Goal: Information Seeking & Learning: Learn about a topic

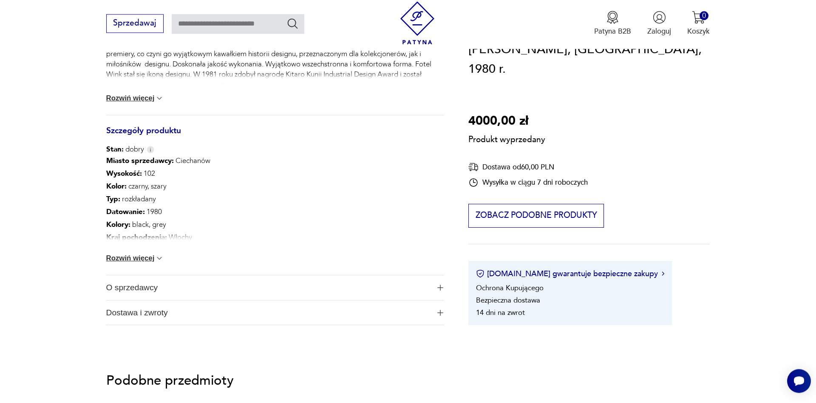
scroll to position [463, 0]
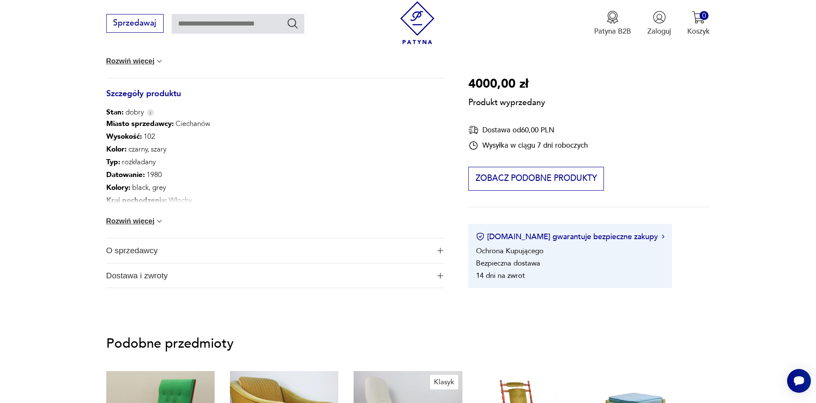
click at [123, 222] on button "Rozwiń więcej" at bounding box center [135, 221] width 58 height 9
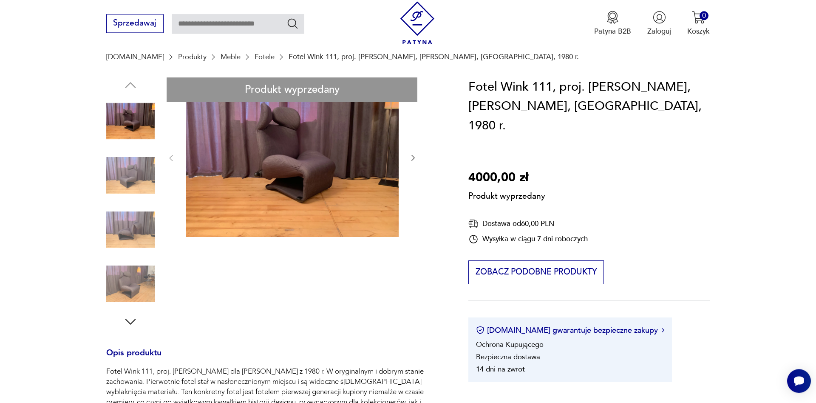
scroll to position [0, 0]
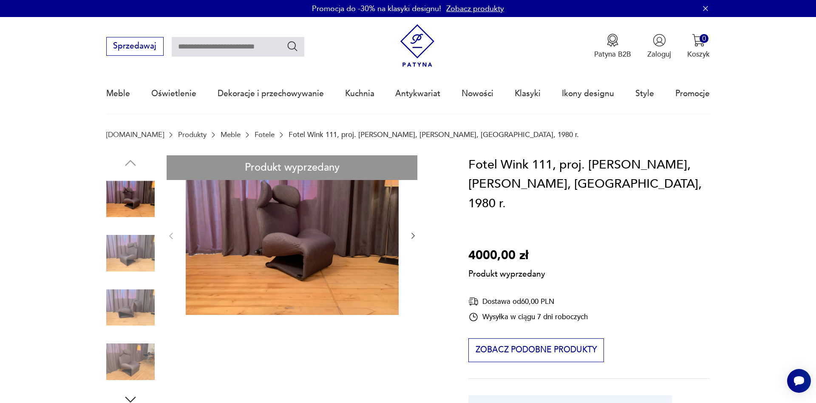
click at [255, 134] on link "Fotele" at bounding box center [265, 135] width 20 height 8
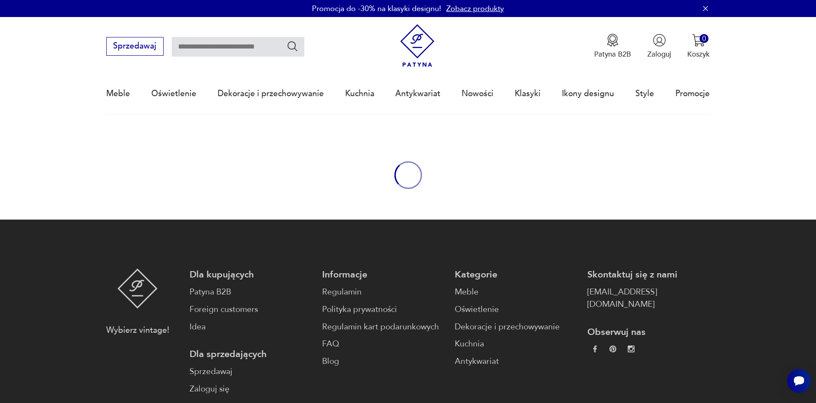
click at [236, 134] on div "oval-loading" at bounding box center [408, 175] width 816 height 89
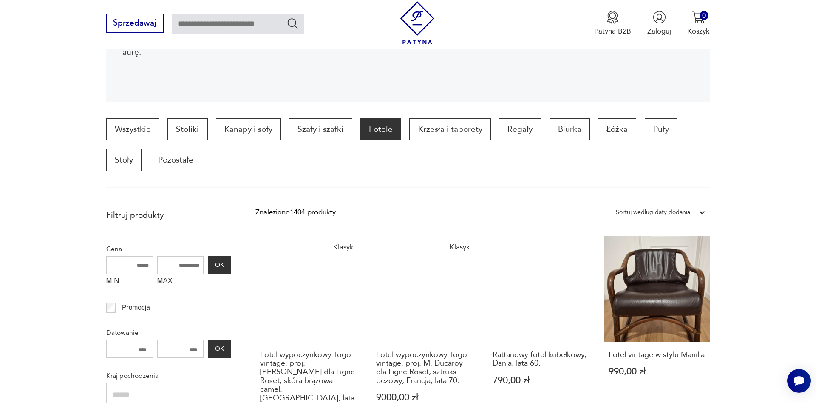
scroll to position [259, 0]
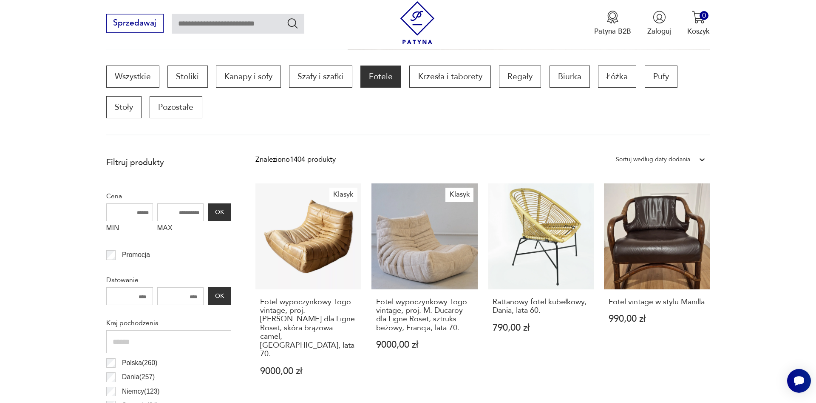
click at [677, 161] on div "Sortuj według daty dodania" at bounding box center [653, 159] width 74 height 11
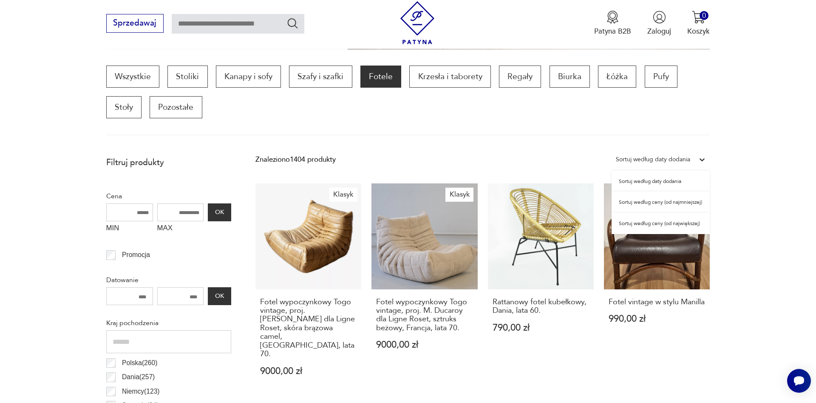
click at [675, 182] on div "Sortuj według daty dodania" at bounding box center [661, 180] width 98 height 21
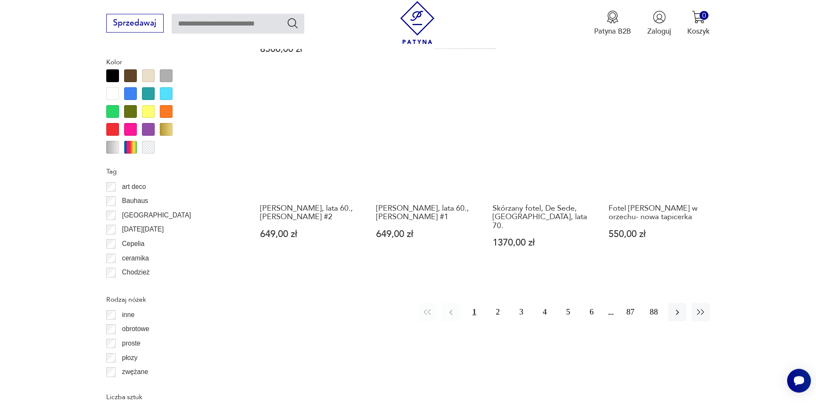
scroll to position [977, 0]
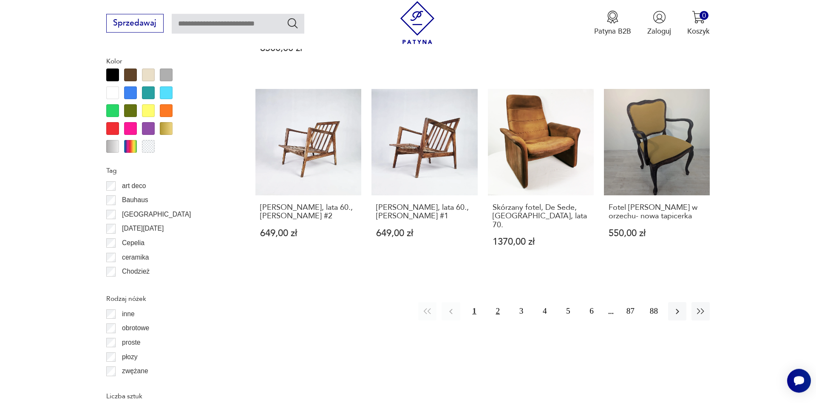
click at [499, 302] on button "2" at bounding box center [498, 311] width 18 height 18
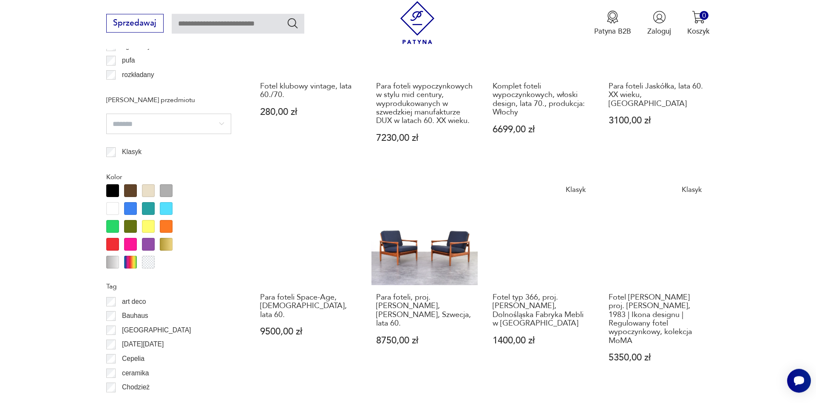
scroll to position [977, 0]
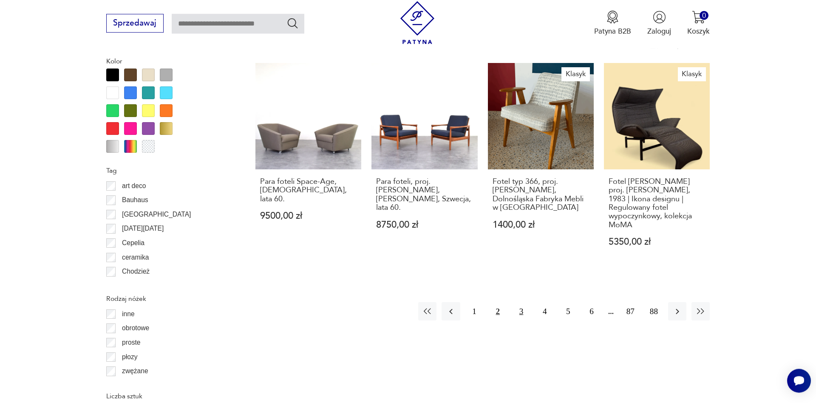
click at [520, 305] on button "3" at bounding box center [521, 311] width 18 height 18
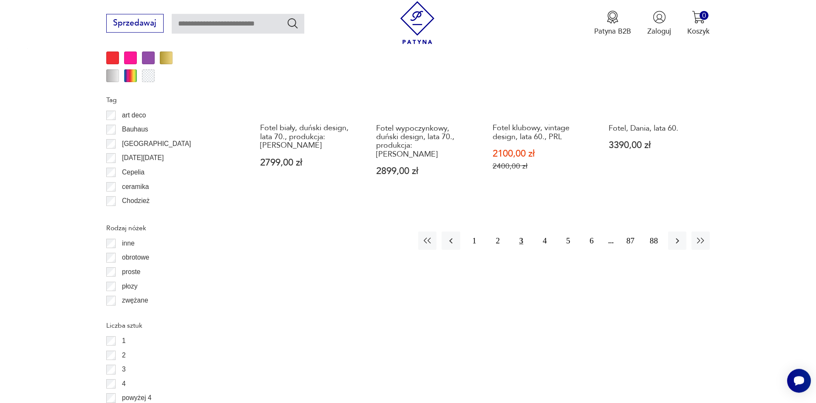
scroll to position [1093, 0]
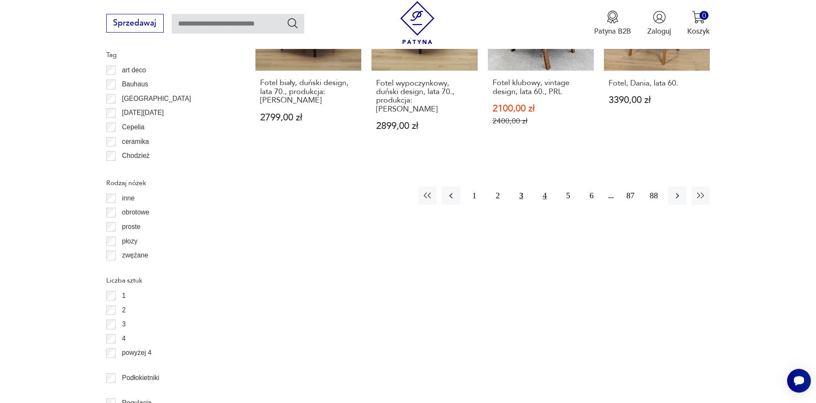
click at [546, 186] on button "4" at bounding box center [545, 195] width 18 height 18
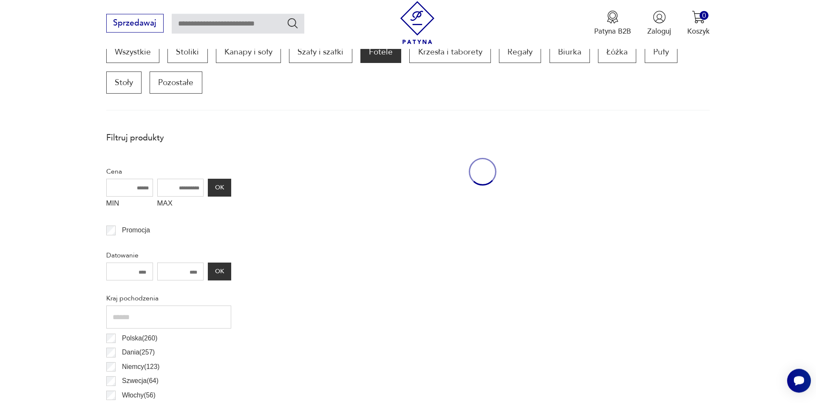
scroll to position [283, 0]
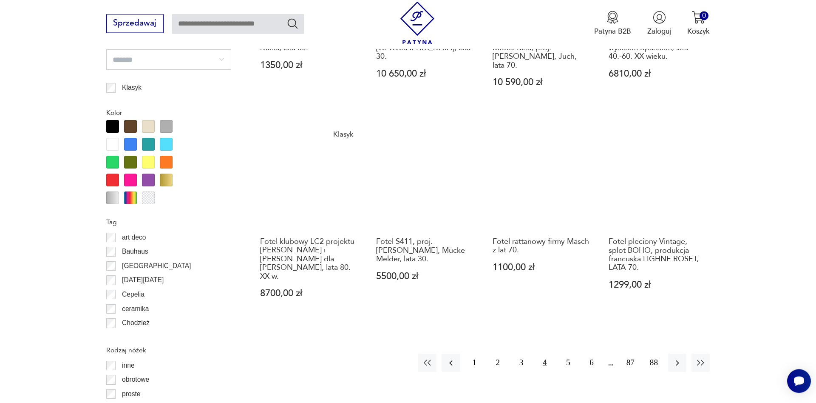
scroll to position [977, 0]
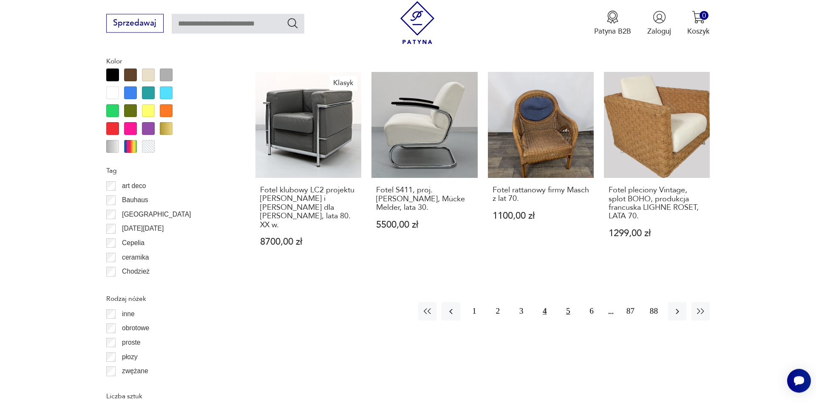
click at [568, 302] on button "5" at bounding box center [568, 311] width 18 height 18
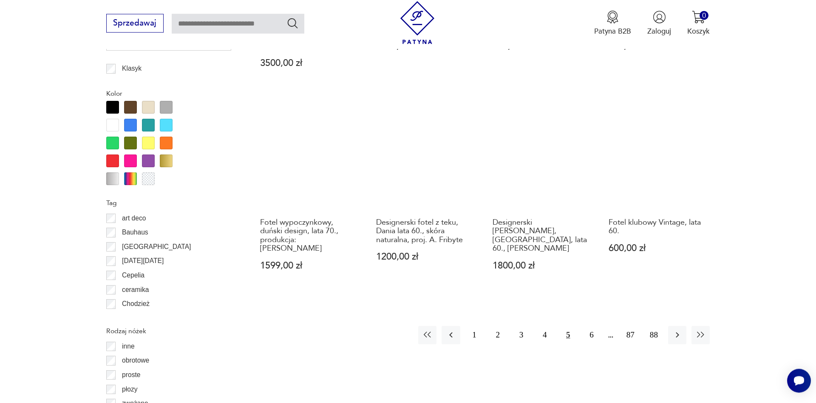
scroll to position [977, 0]
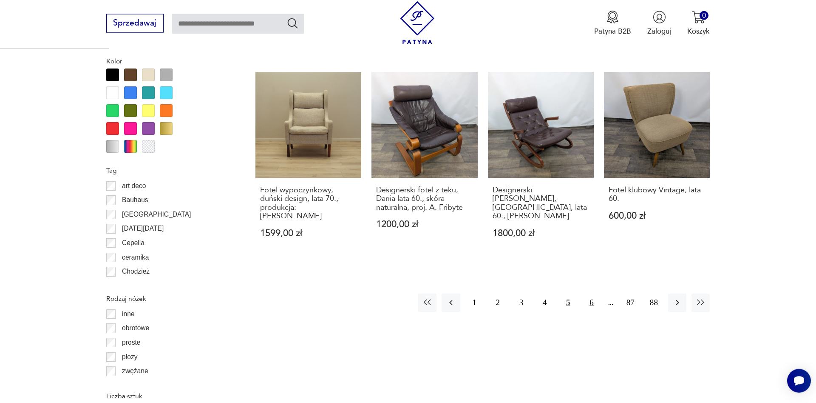
click at [594, 293] on button "6" at bounding box center [591, 302] width 18 height 18
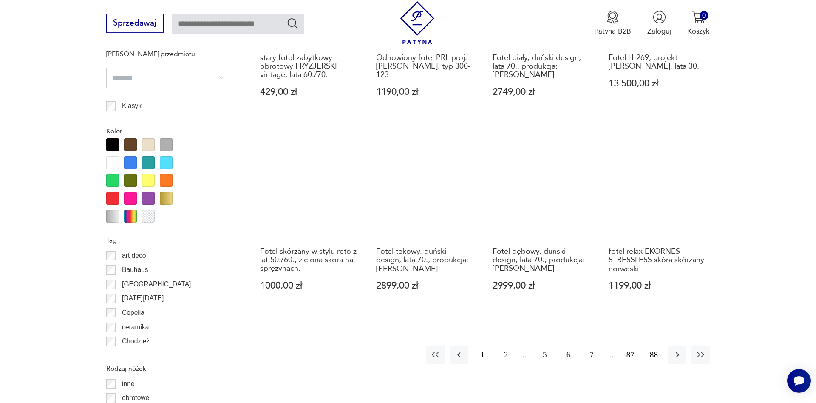
scroll to position [977, 0]
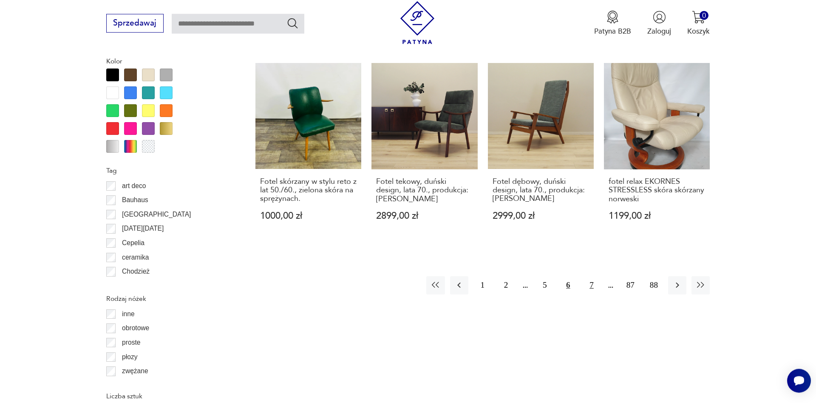
click at [589, 276] on button "7" at bounding box center [591, 285] width 18 height 18
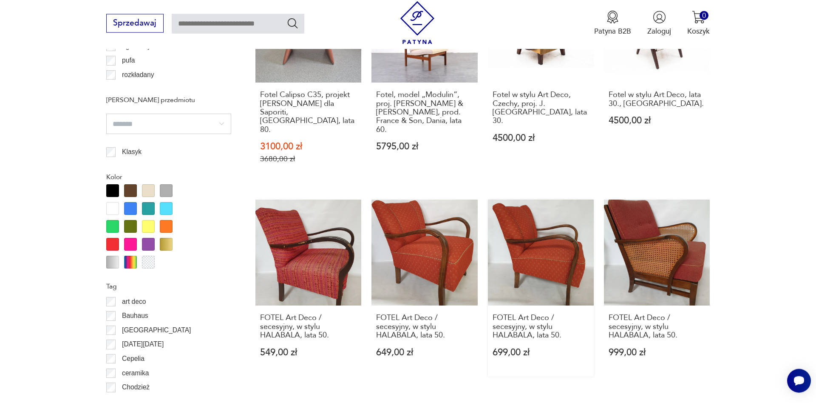
scroll to position [977, 0]
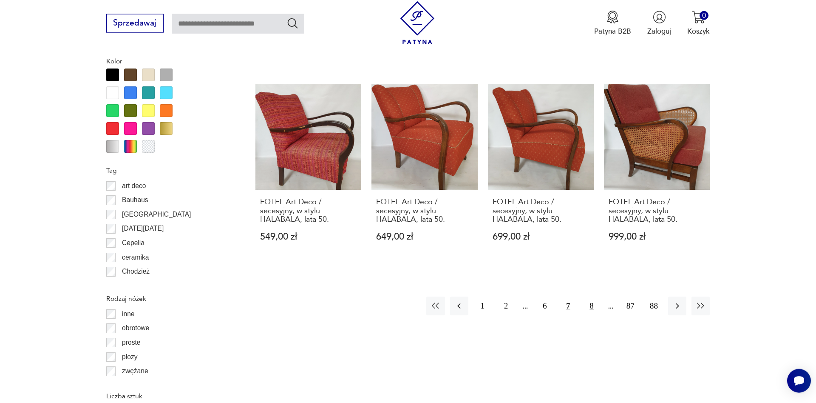
click at [594, 296] on button "8" at bounding box center [591, 305] width 18 height 18
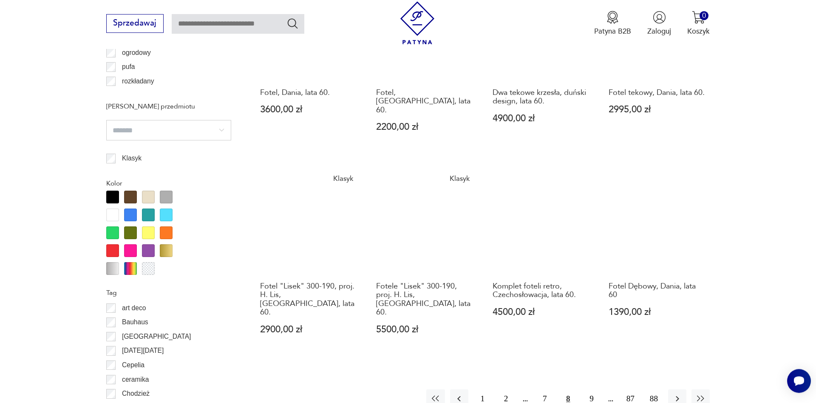
scroll to position [977, 0]
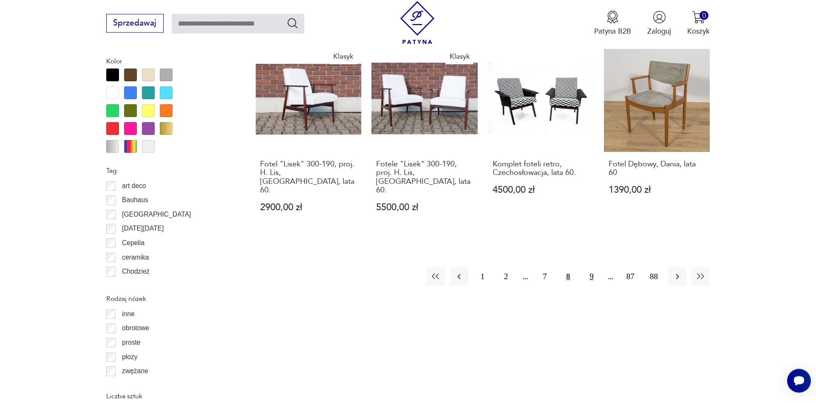
click at [592, 267] on button "9" at bounding box center [591, 276] width 18 height 18
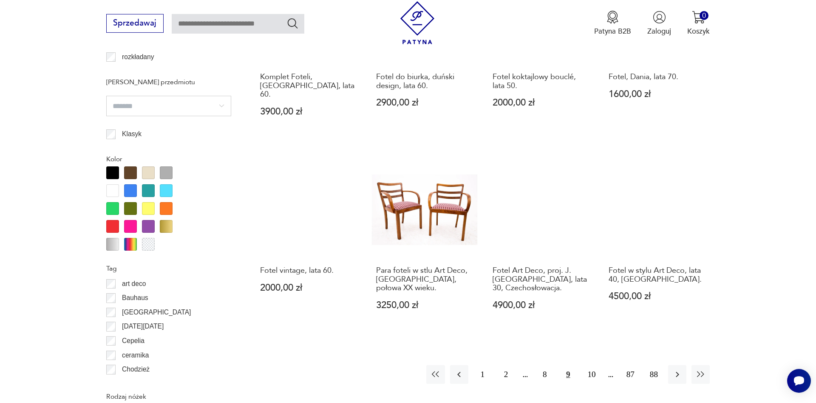
scroll to position [977, 0]
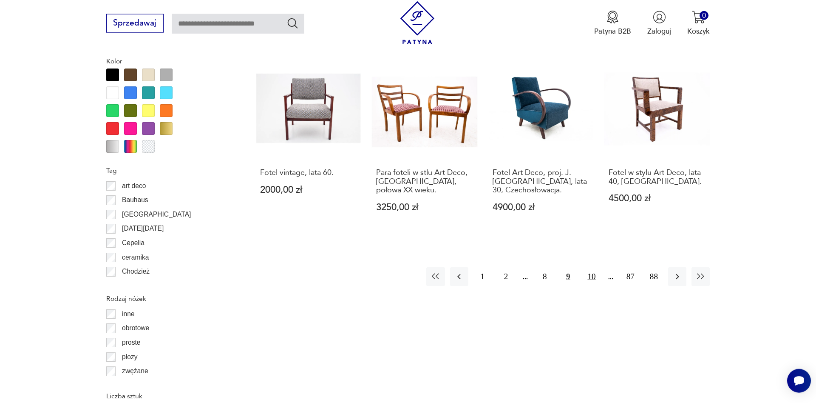
click at [593, 267] on button "10" at bounding box center [591, 276] width 18 height 18
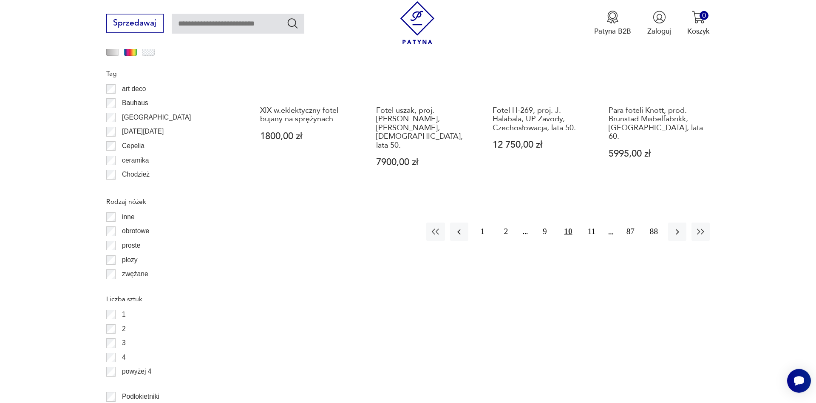
scroll to position [1093, 0]
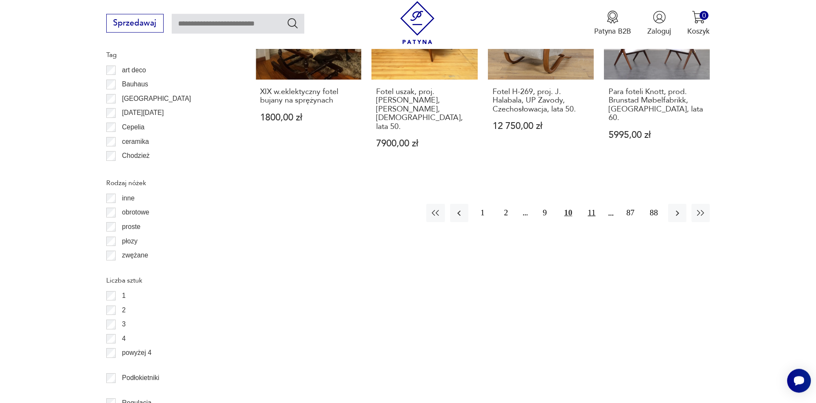
click at [592, 204] on button "11" at bounding box center [591, 213] width 18 height 18
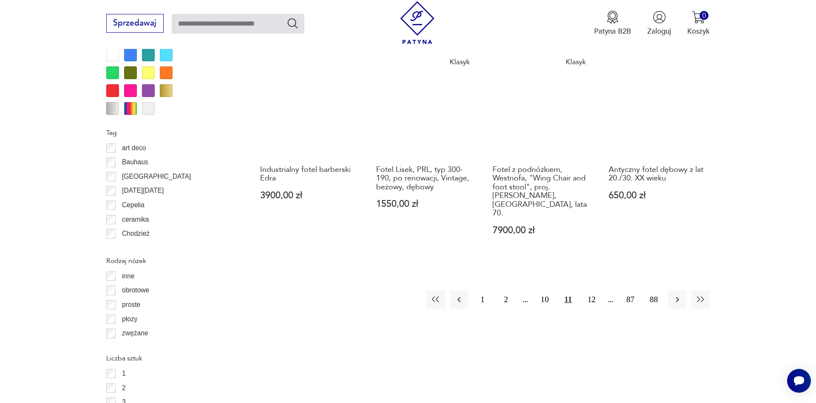
scroll to position [977, 0]
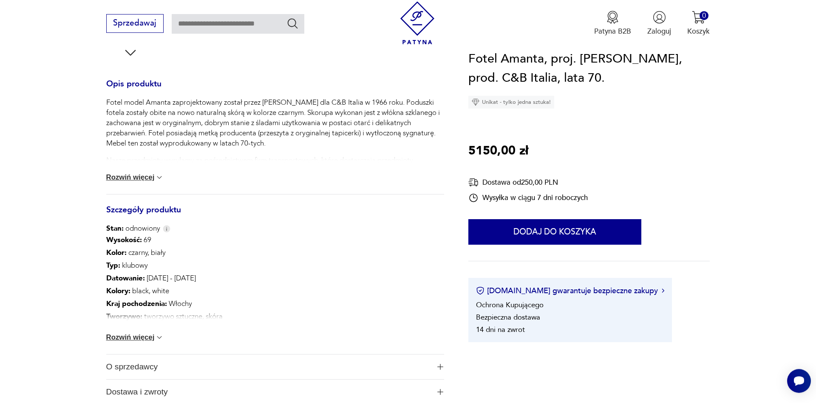
scroll to position [347, 0]
click at [136, 339] on button "Rozwiń więcej" at bounding box center [135, 336] width 58 height 9
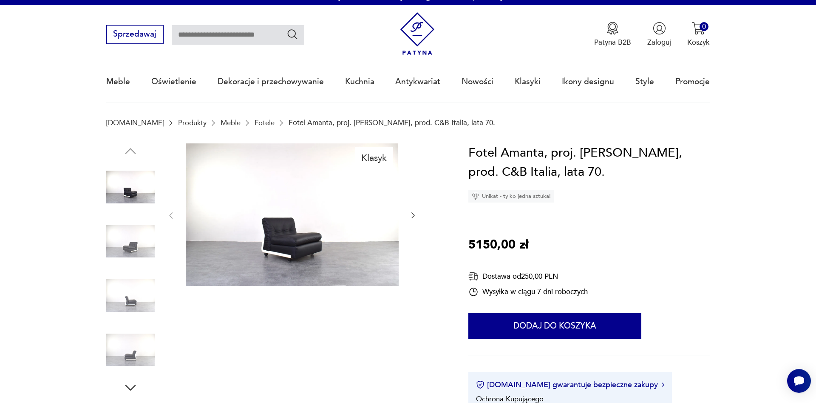
scroll to position [0, 0]
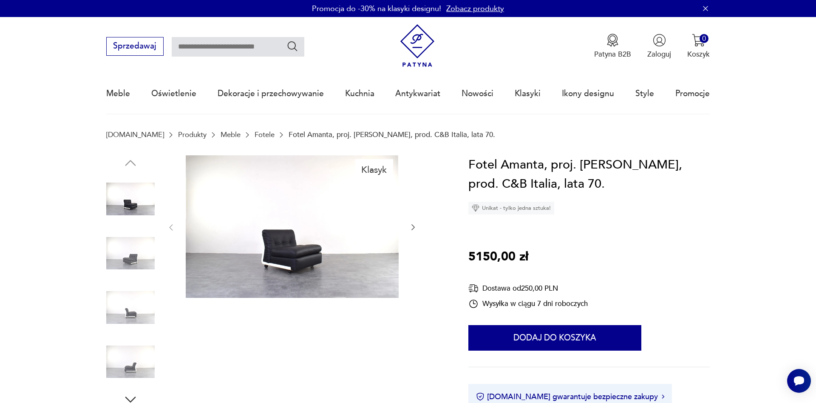
click at [302, 258] on img at bounding box center [292, 226] width 213 height 142
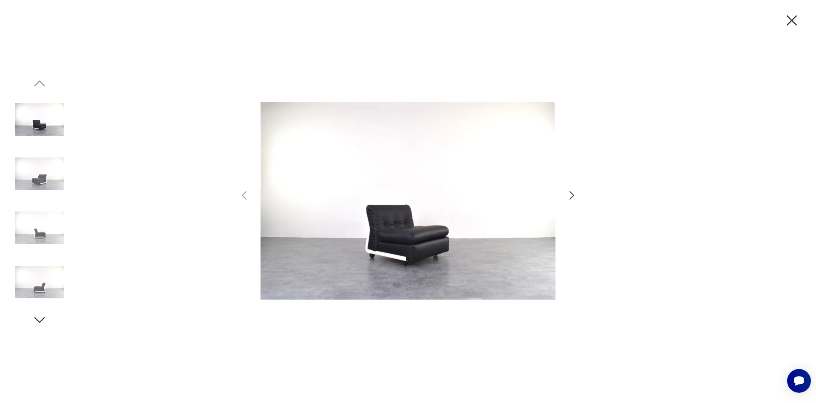
click at [53, 178] on img at bounding box center [39, 173] width 48 height 48
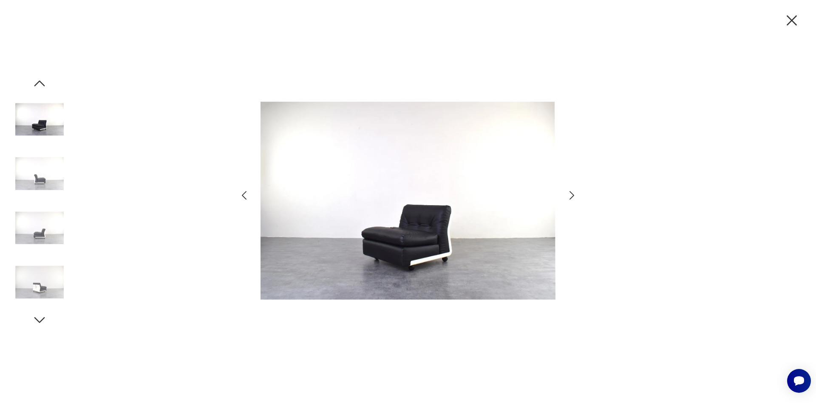
click at [39, 209] on img at bounding box center [39, 228] width 48 height 48
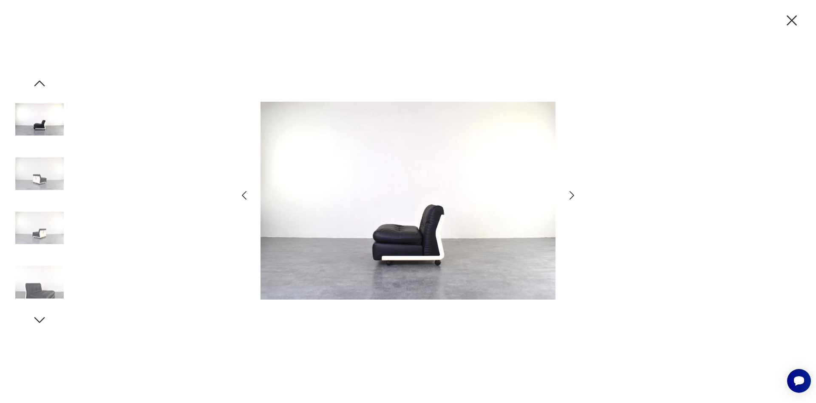
click at [35, 234] on img at bounding box center [39, 228] width 48 height 48
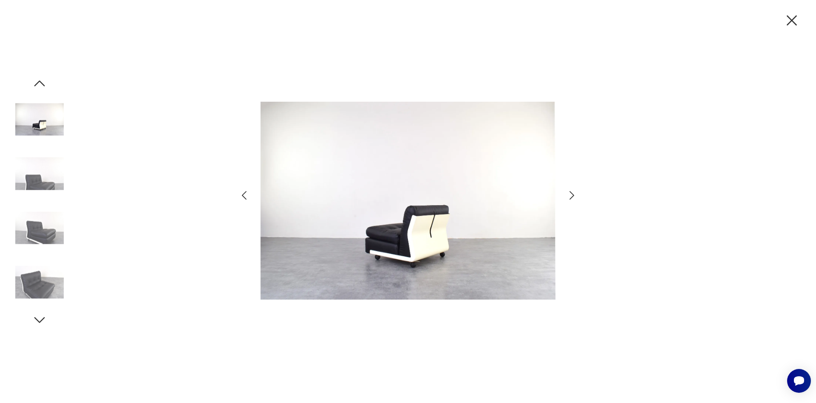
click at [35, 234] on img at bounding box center [39, 228] width 48 height 48
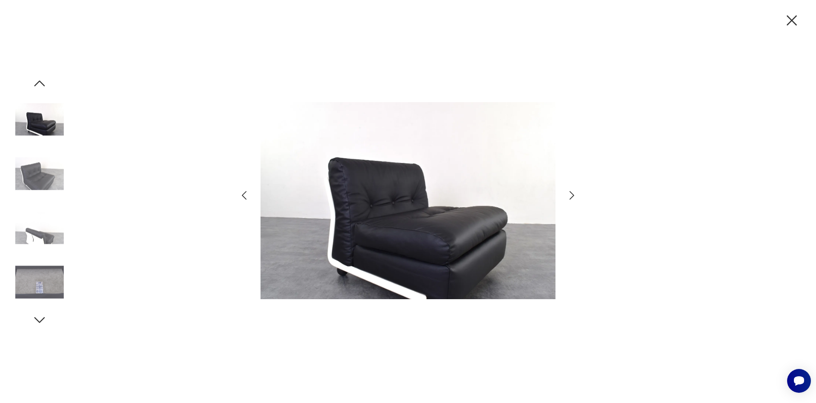
click at [43, 293] on img at bounding box center [39, 282] width 48 height 48
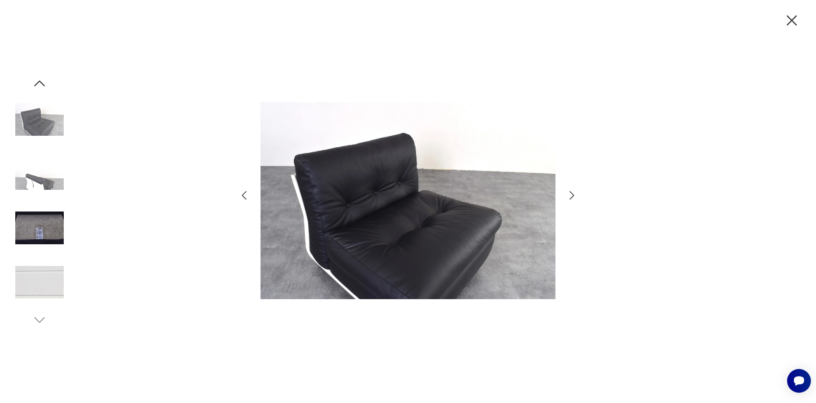
click at [47, 241] on img at bounding box center [39, 228] width 48 height 48
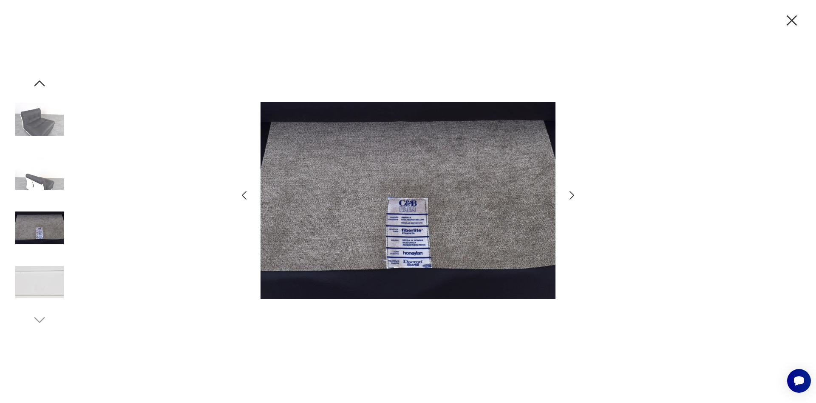
click at [43, 186] on img at bounding box center [39, 173] width 48 height 48
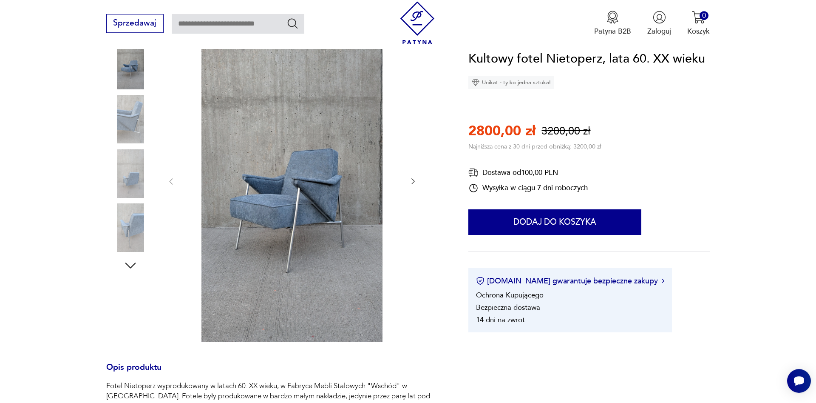
scroll to position [116, 0]
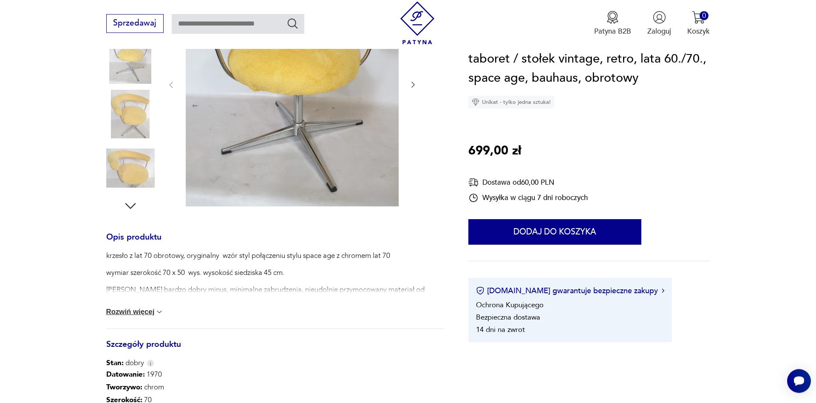
scroll to position [231, 0]
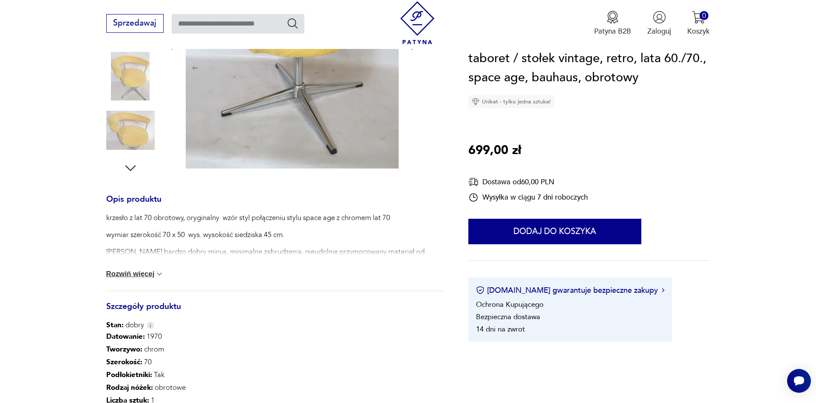
click at [144, 273] on button "Rozwiń więcej" at bounding box center [135, 274] width 58 height 9
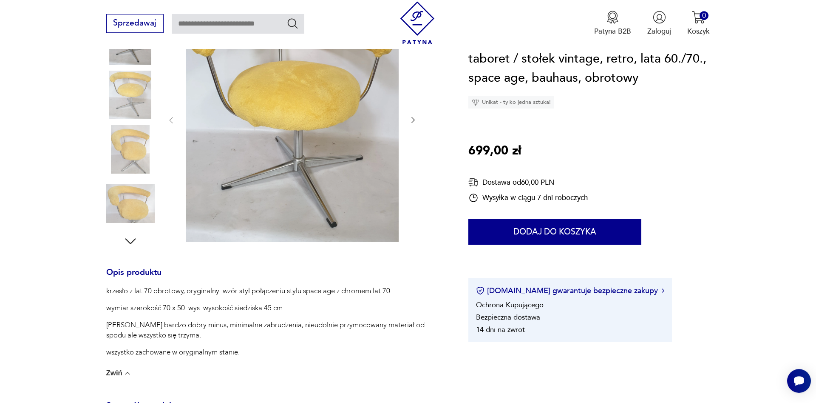
scroll to position [116, 0]
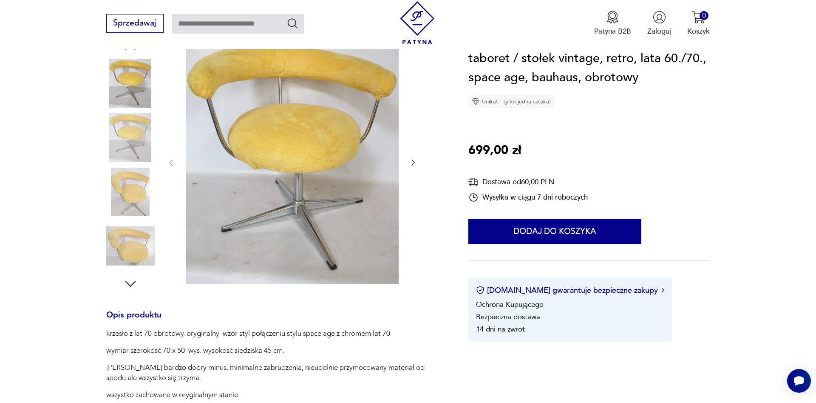
click at [422, 124] on div at bounding box center [275, 166] width 338 height 252
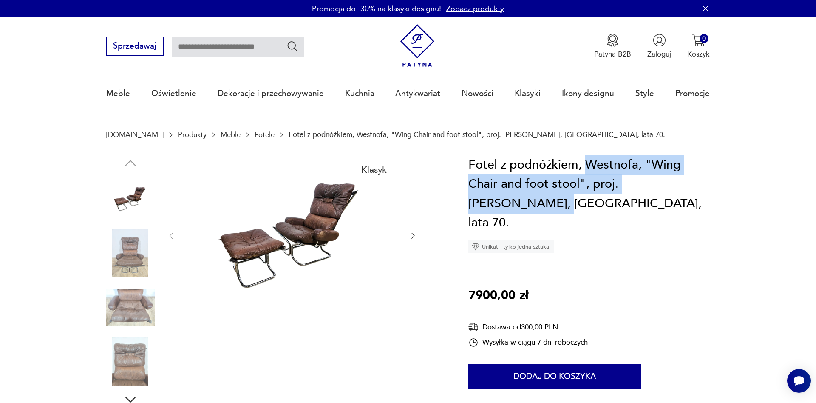
click at [701, 188] on h1 "Fotel z podnóżkiem, Westnofa, "Wing Chair and foot stool", proj. [PERSON_NAME],…" at bounding box center [589, 193] width 241 height 77
